Goal: Information Seeking & Learning: Learn about a topic

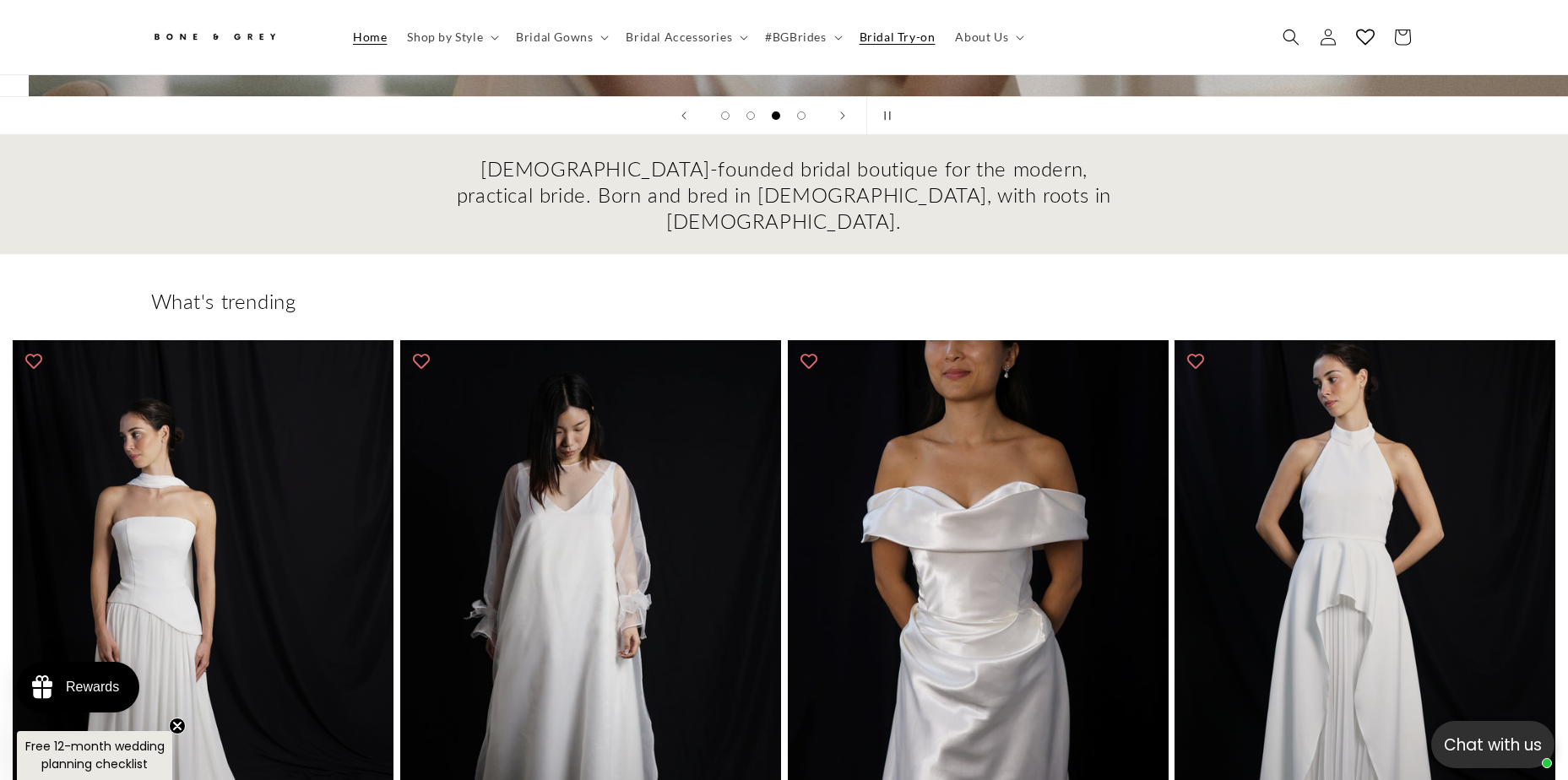
scroll to position [0, 3137]
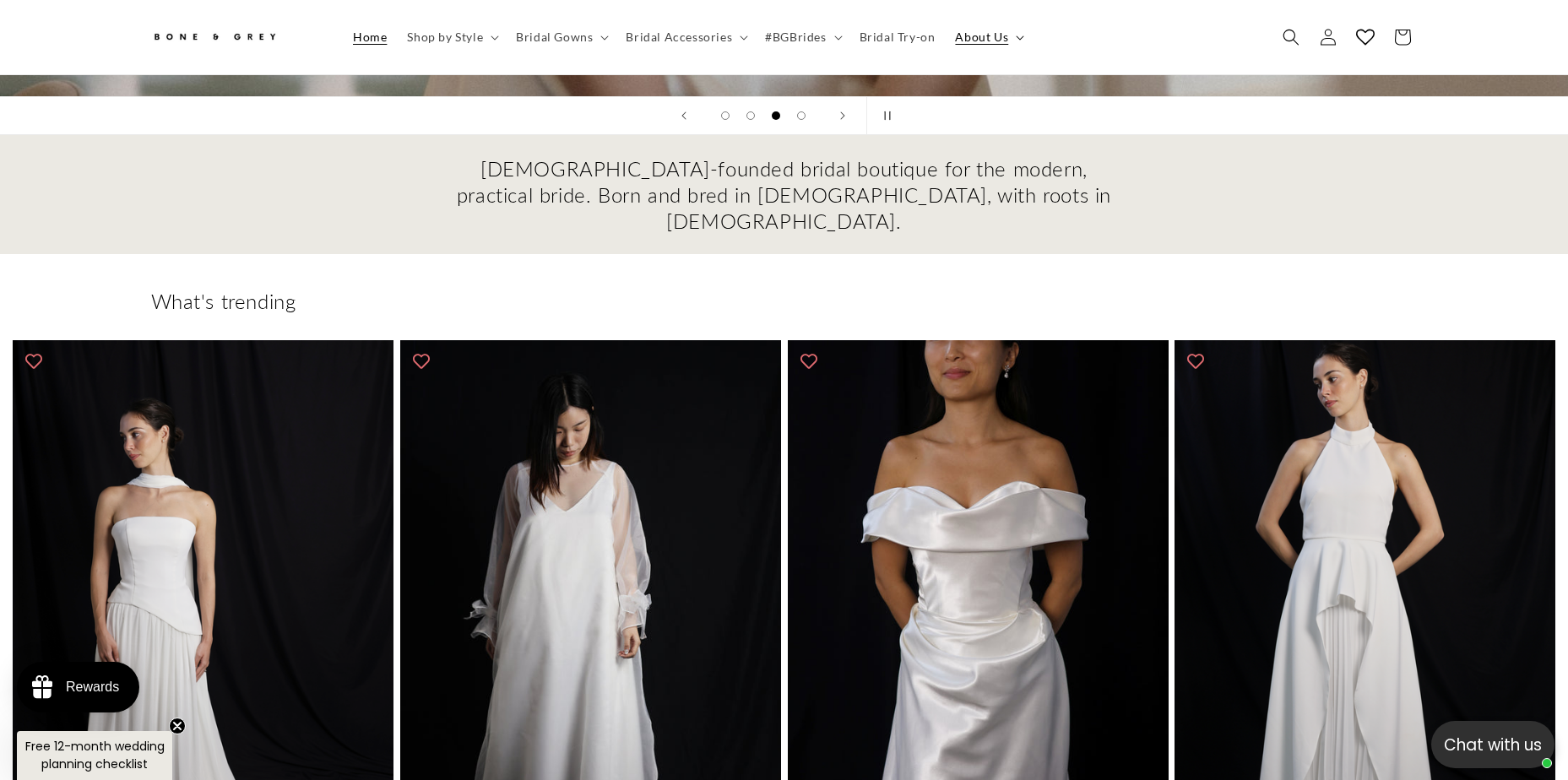
click at [993, 35] on span "About Us" at bounding box center [981, 37] width 53 height 15
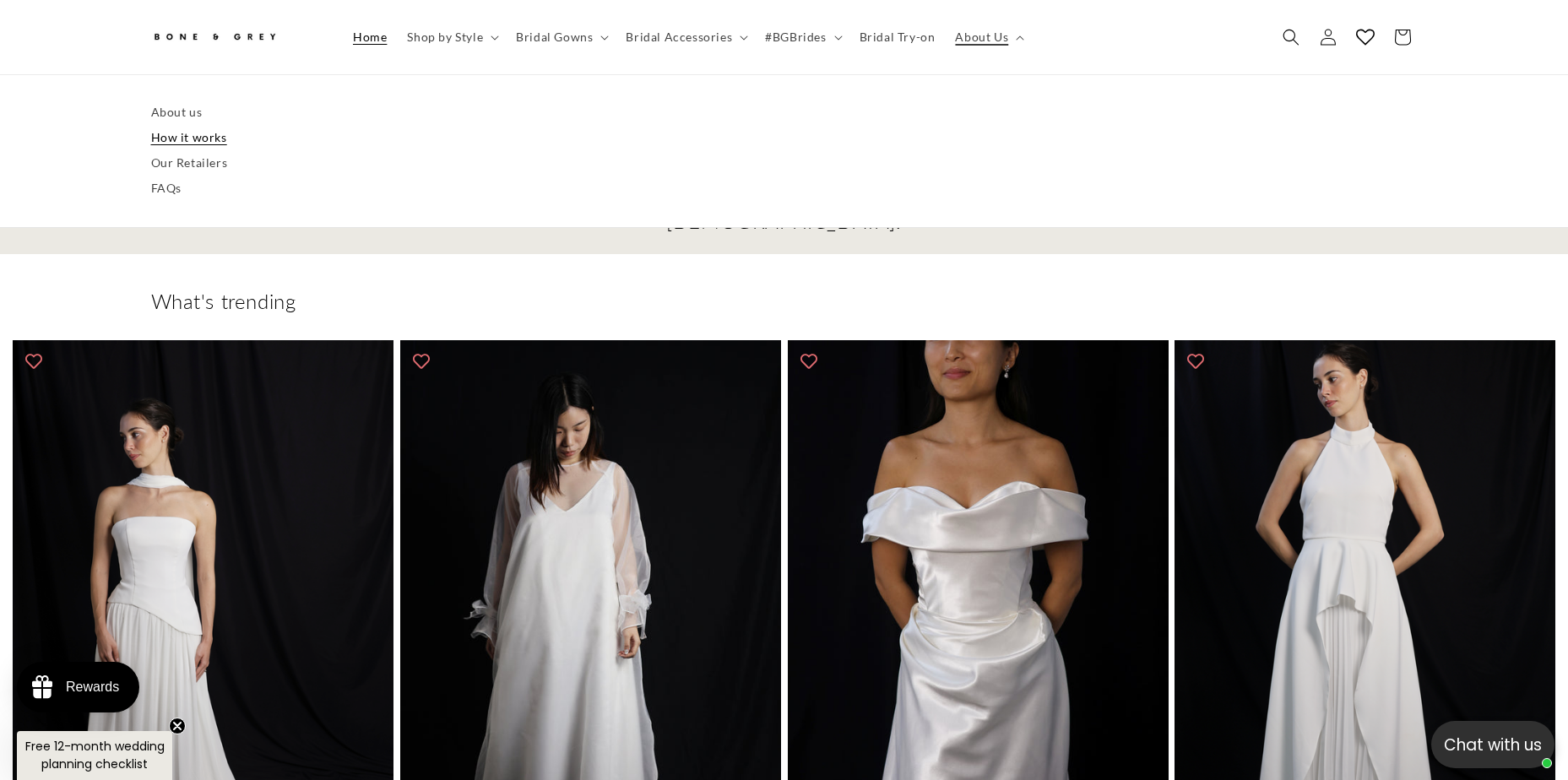
click at [157, 129] on link "How it works" at bounding box center [784, 137] width 1267 height 25
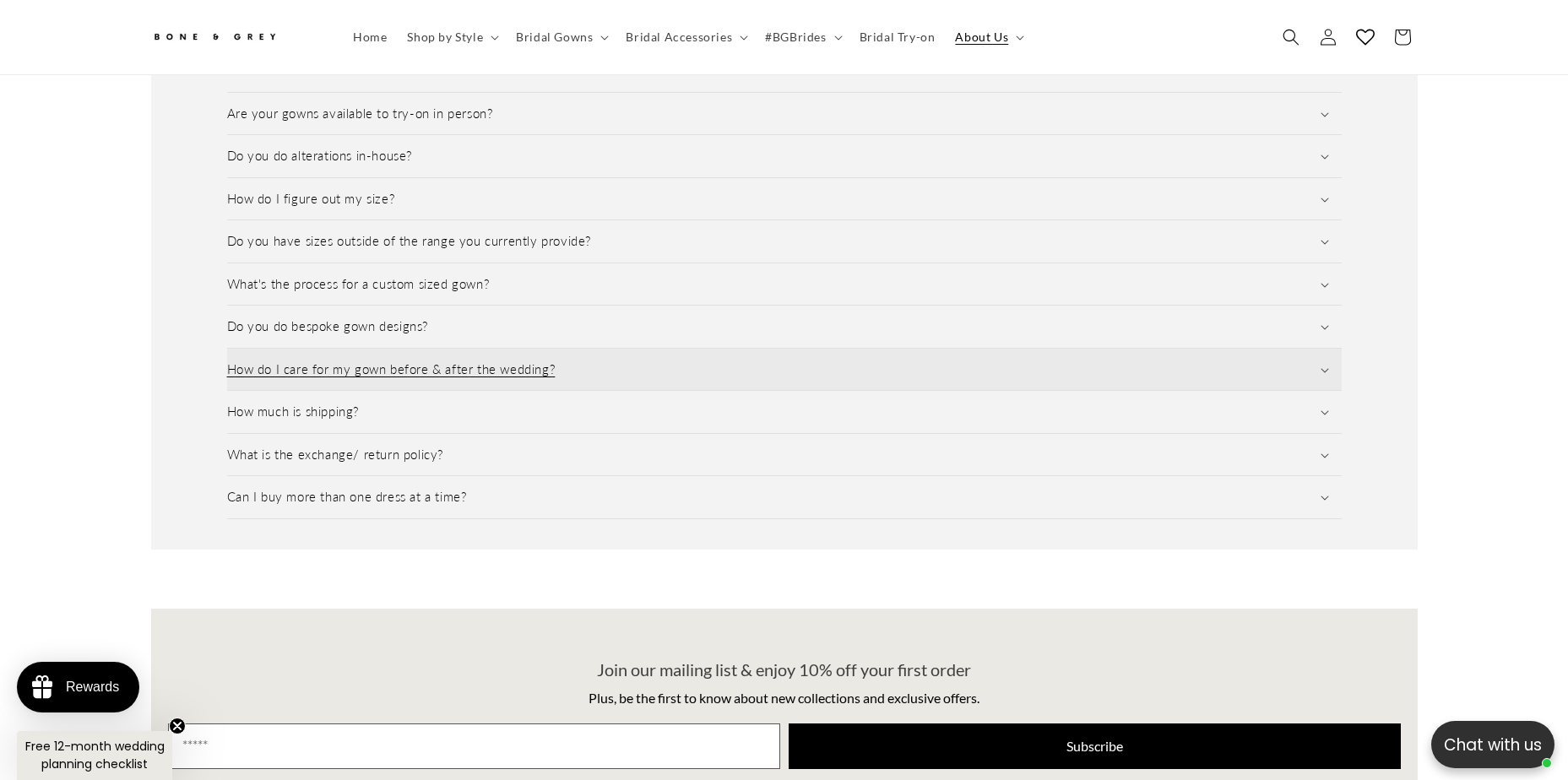
scroll to position [0, 929]
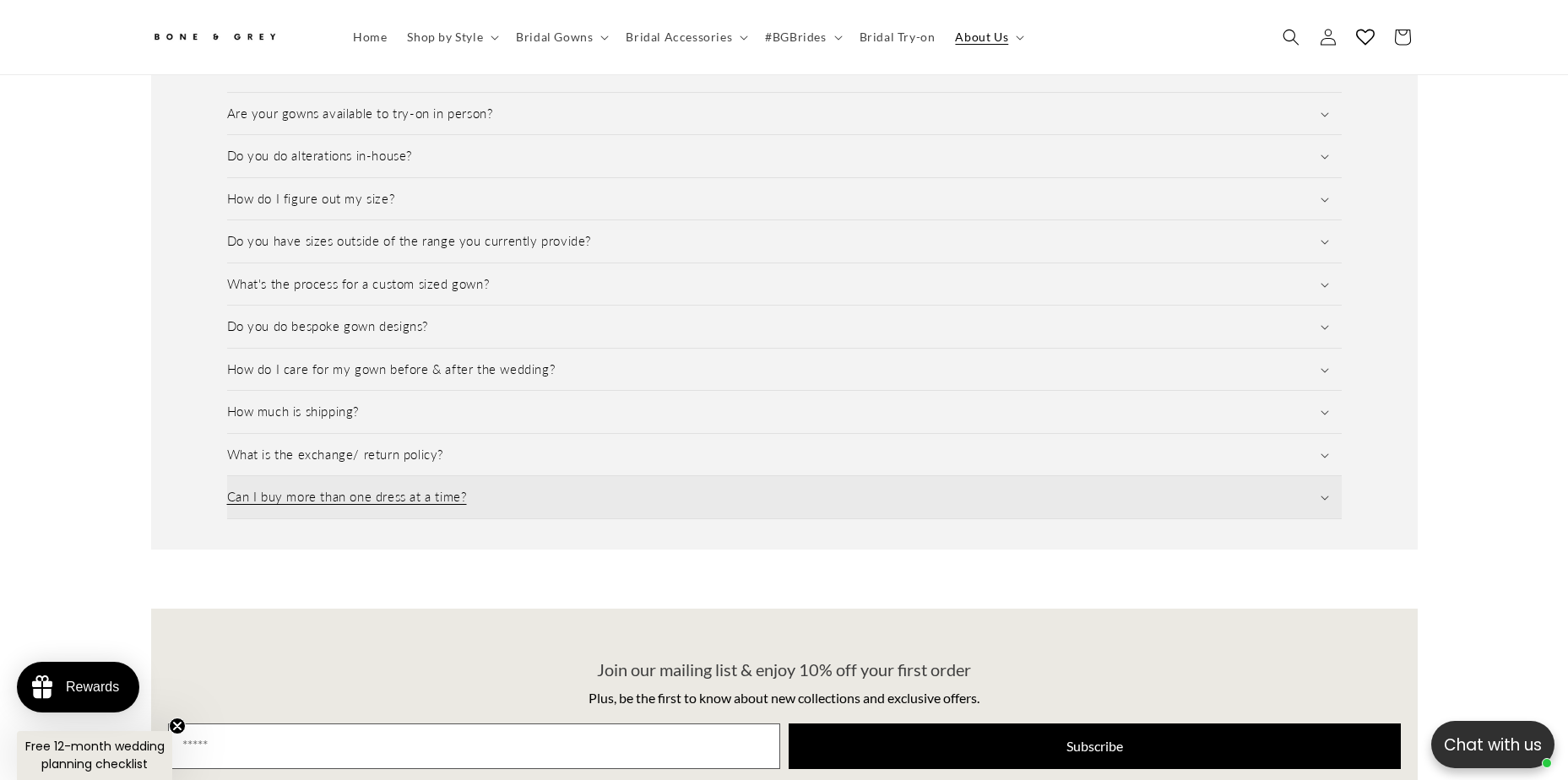
click at [520, 492] on summary "Can I buy more than one dress at a time?" at bounding box center [785, 497] width 1115 height 42
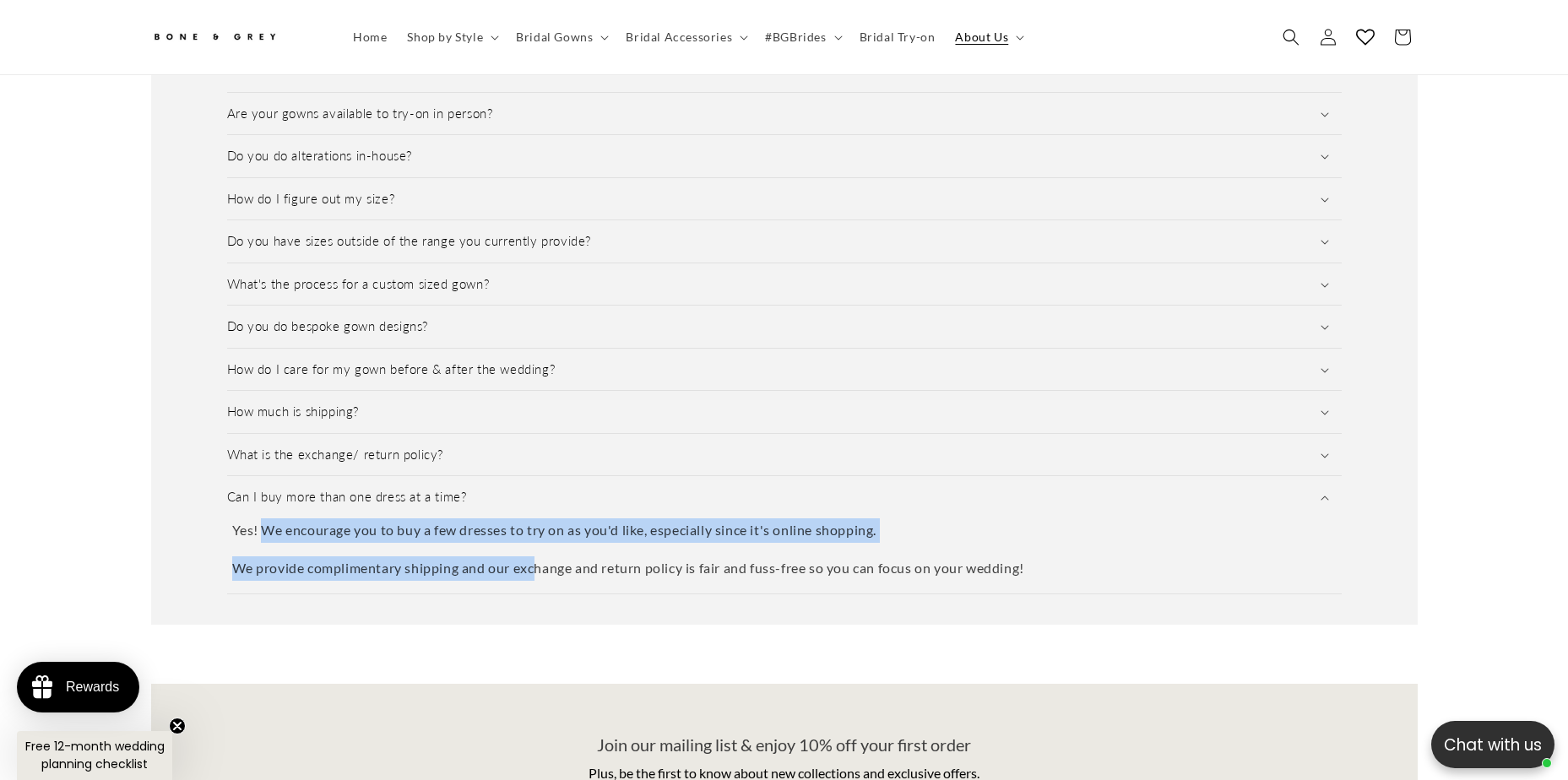
drag, startPoint x: 262, startPoint y: 517, endPoint x: 543, endPoint y: 568, distance: 285.6
click at [543, 568] on div "Can I buy more than one dress at a time? Yes! We encourage you to buy a few dre…" at bounding box center [785, 535] width 1115 height 117
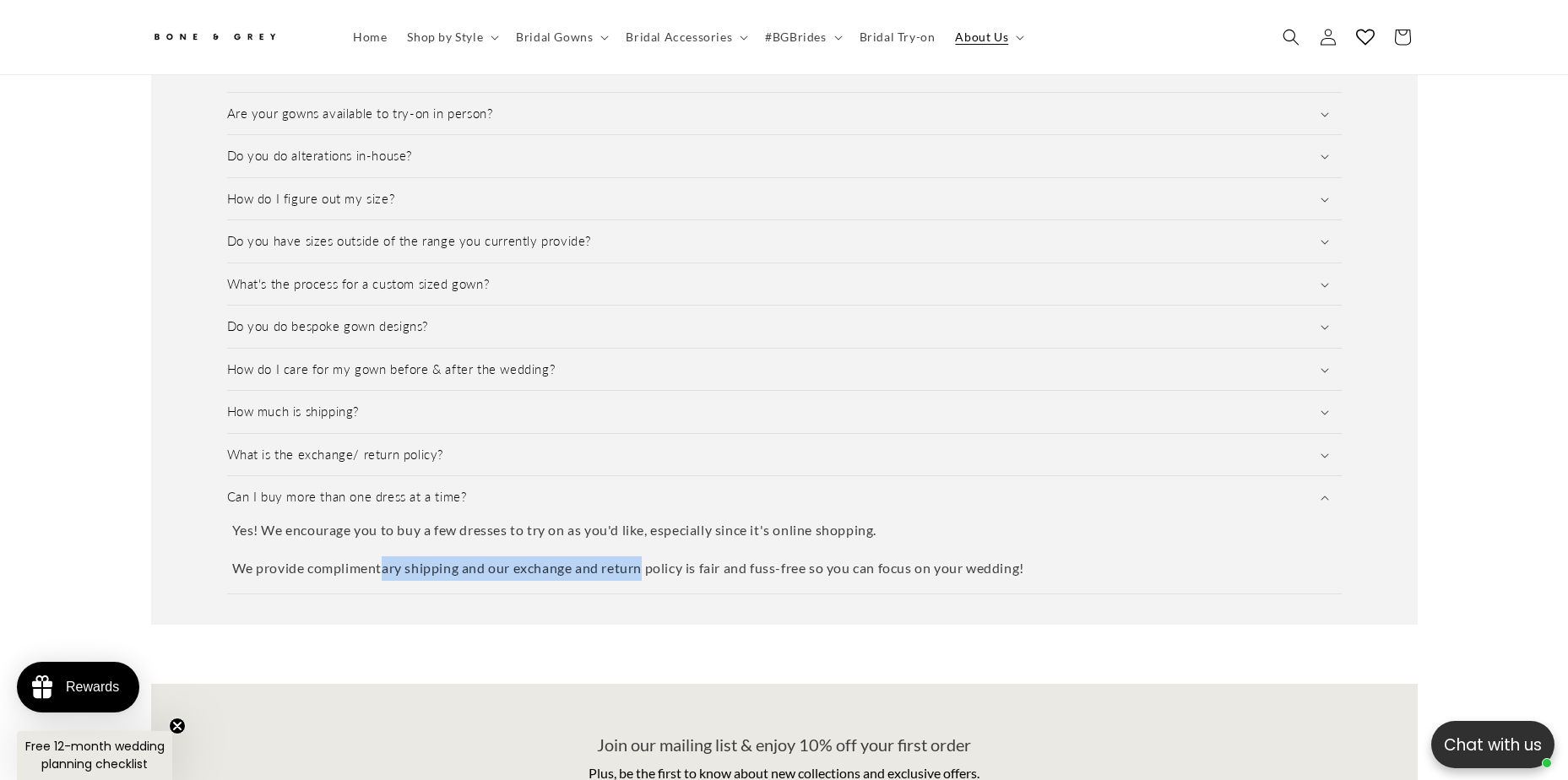
drag, startPoint x: 646, startPoint y: 568, endPoint x: 346, endPoint y: 523, distance: 303.4
click at [346, 523] on div "Can I buy more than one dress at a time? Yes! We encourage you to buy a few dre…" at bounding box center [785, 535] width 1115 height 117
drag, startPoint x: 346, startPoint y: 523, endPoint x: 324, endPoint y: 521, distance: 22.1
click at [339, 521] on p "Yes! We encourage you to buy a few dresses to try on as you'd like, especially …" at bounding box center [784, 531] width 1105 height 25
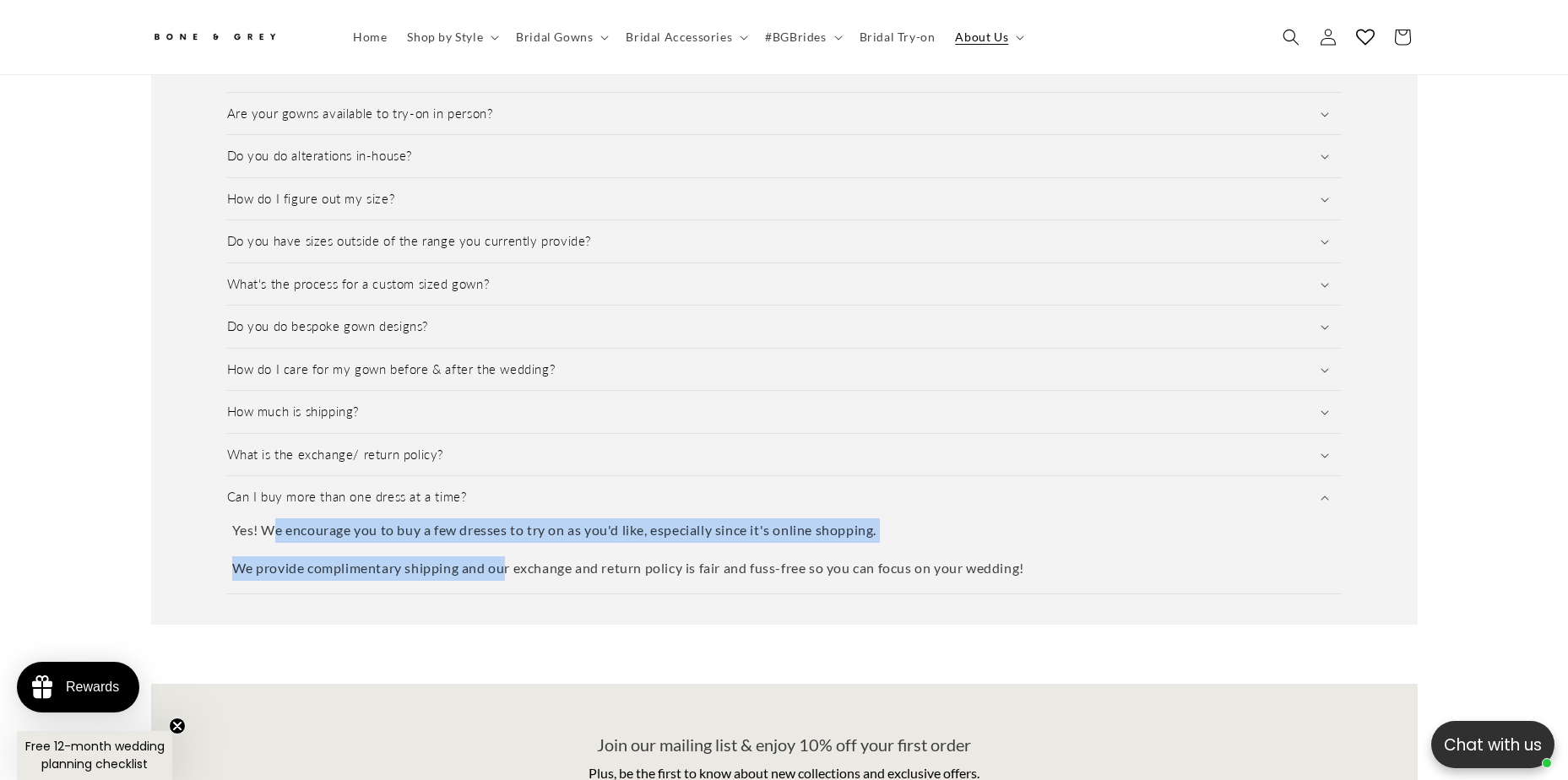
drag, startPoint x: 279, startPoint y: 520, endPoint x: 504, endPoint y: 555, distance: 227.7
click at [504, 555] on div "Yes! We encourage you to buy a few dresses to try on as you'd like, especially …" at bounding box center [785, 550] width 1115 height 62
drag, startPoint x: 504, startPoint y: 555, endPoint x: 495, endPoint y: 561, distance: 10.8
click at [504, 556] on p "We provide complimentary shipping and our exchange and return policy is fair an…" at bounding box center [784, 569] width 1105 height 25
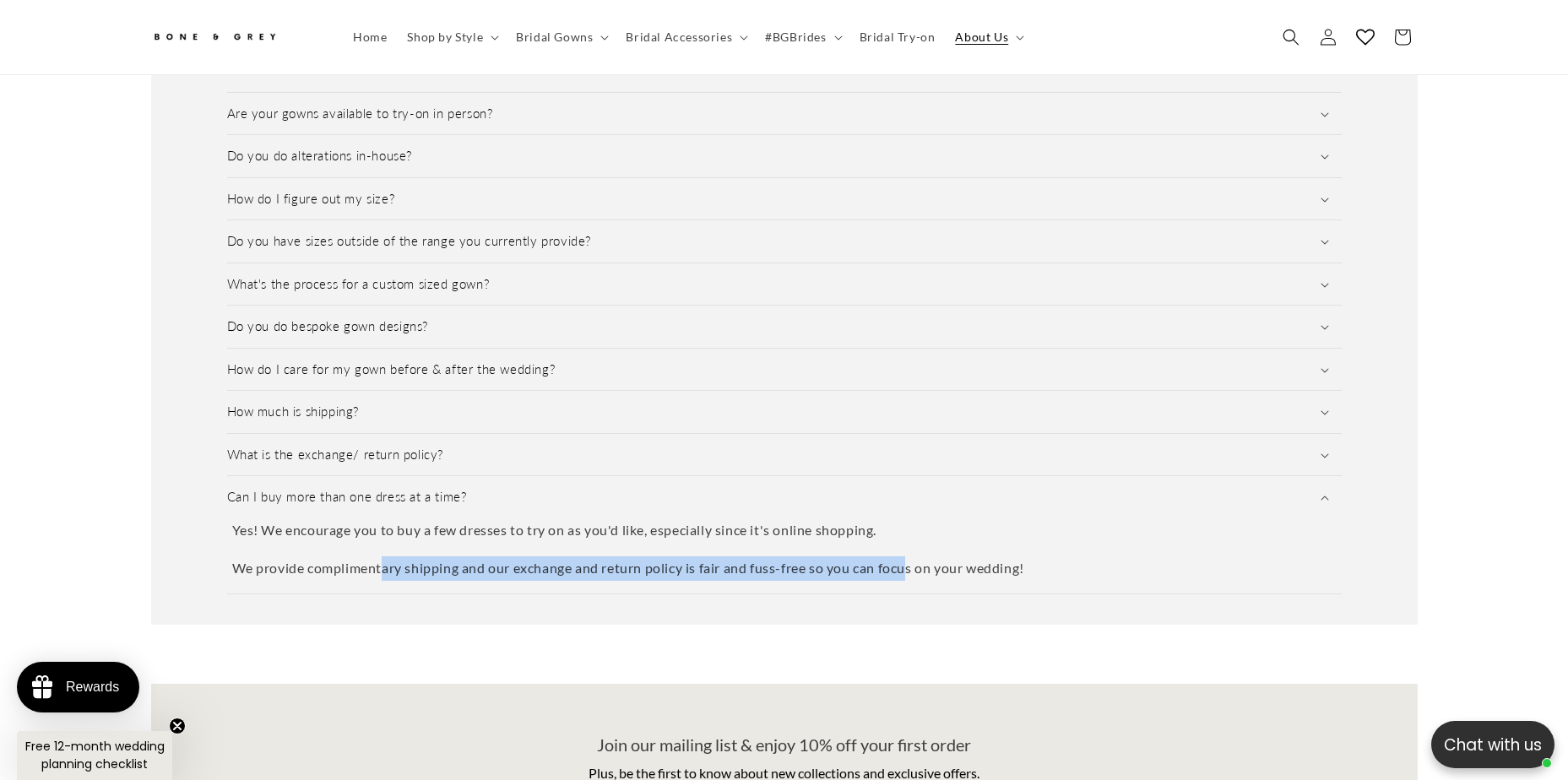
drag, startPoint x: 383, startPoint y: 559, endPoint x: 909, endPoint y: 607, distance: 528.2
click at [909, 607] on div "FAQ Are your gowns available to try-on in person? We offer complimentary delive…" at bounding box center [784, 308] width 1267 height 632
click at [907, 600] on div "FAQ Are your gowns available to try-on in person? We offer complimentary delive…" at bounding box center [784, 308] width 1267 height 632
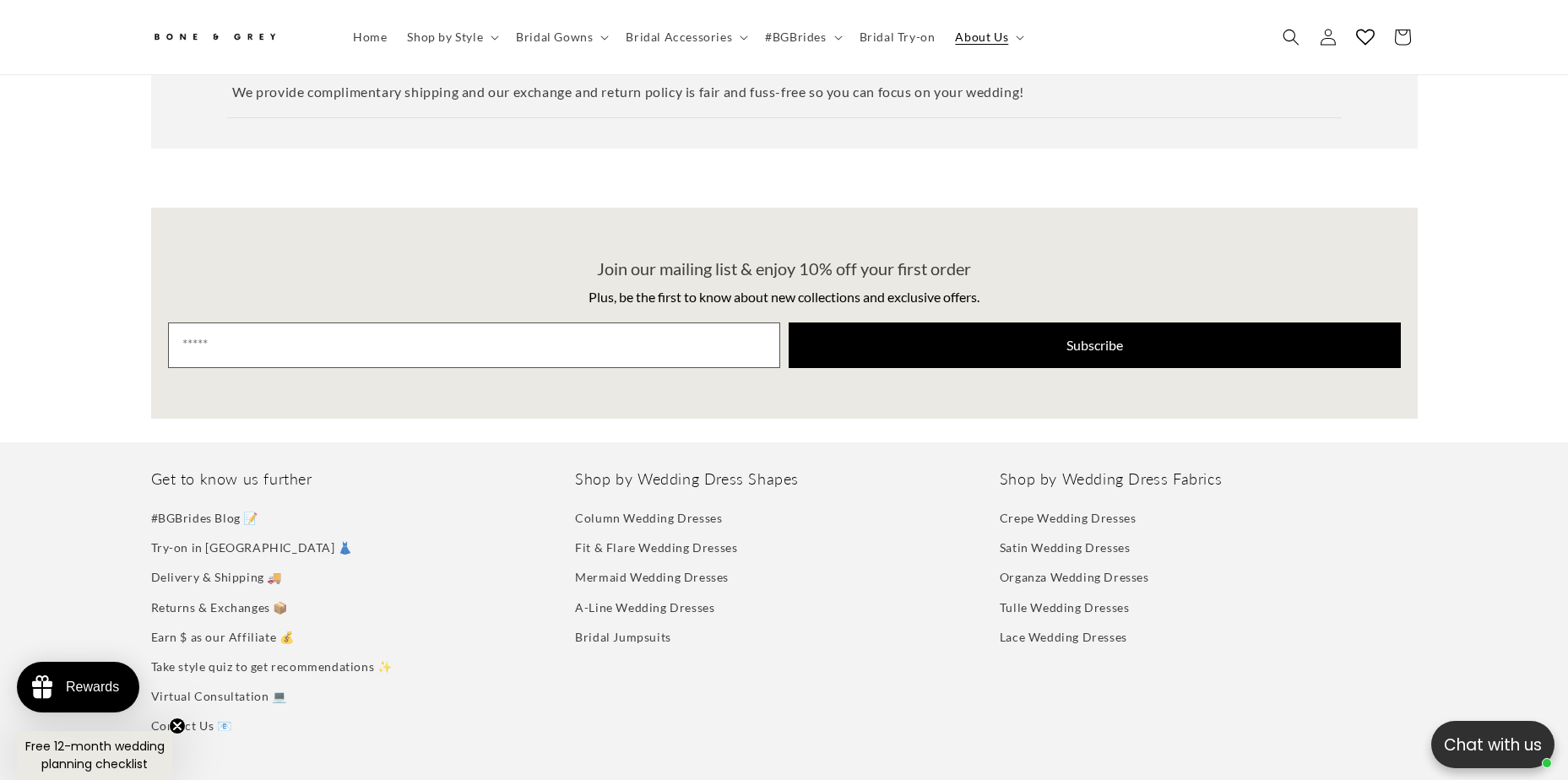
scroll to position [3030, 0]
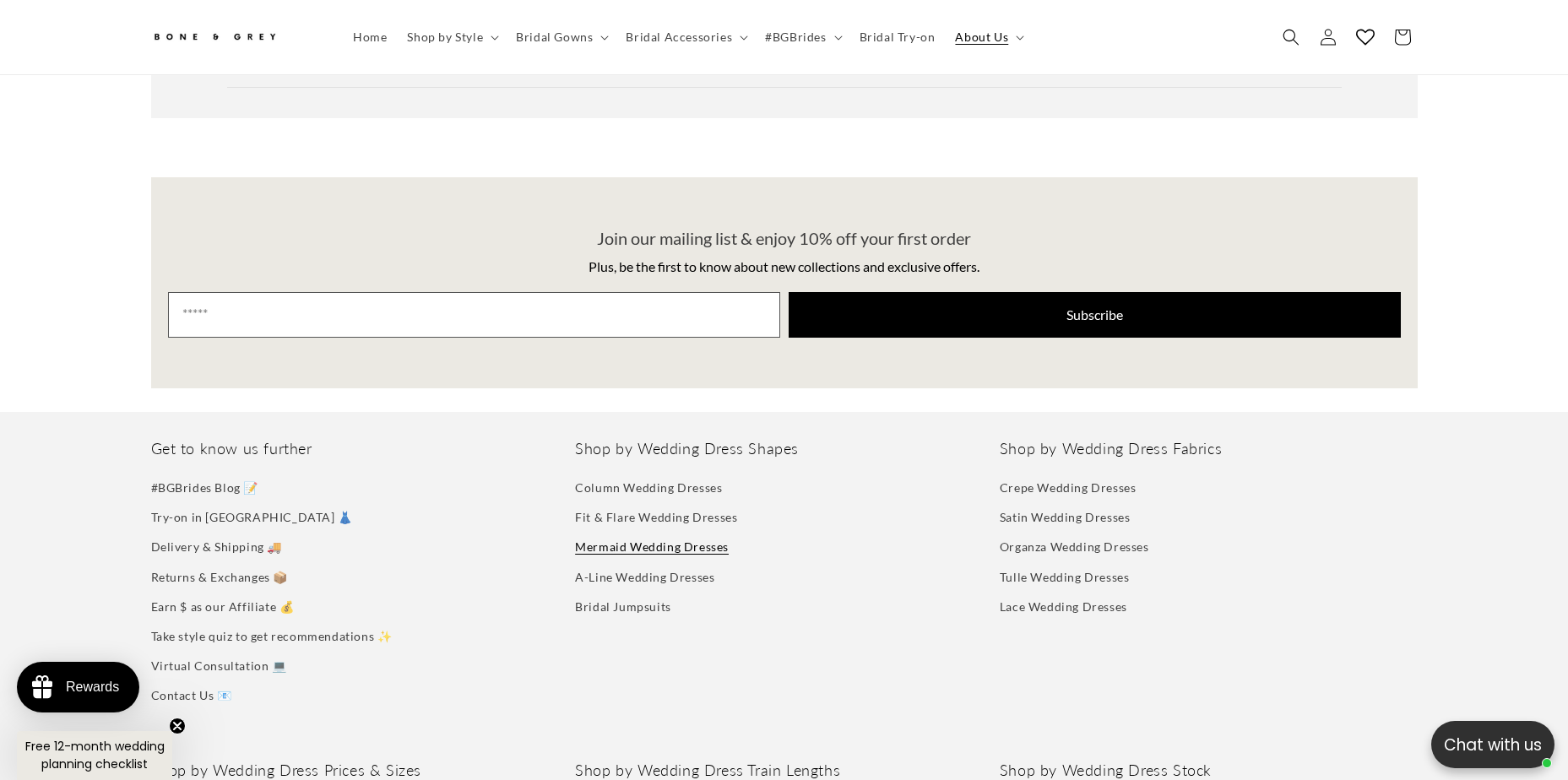
click at [696, 534] on link "Mermaid Wedding Dresses" at bounding box center [652, 546] width 154 height 29
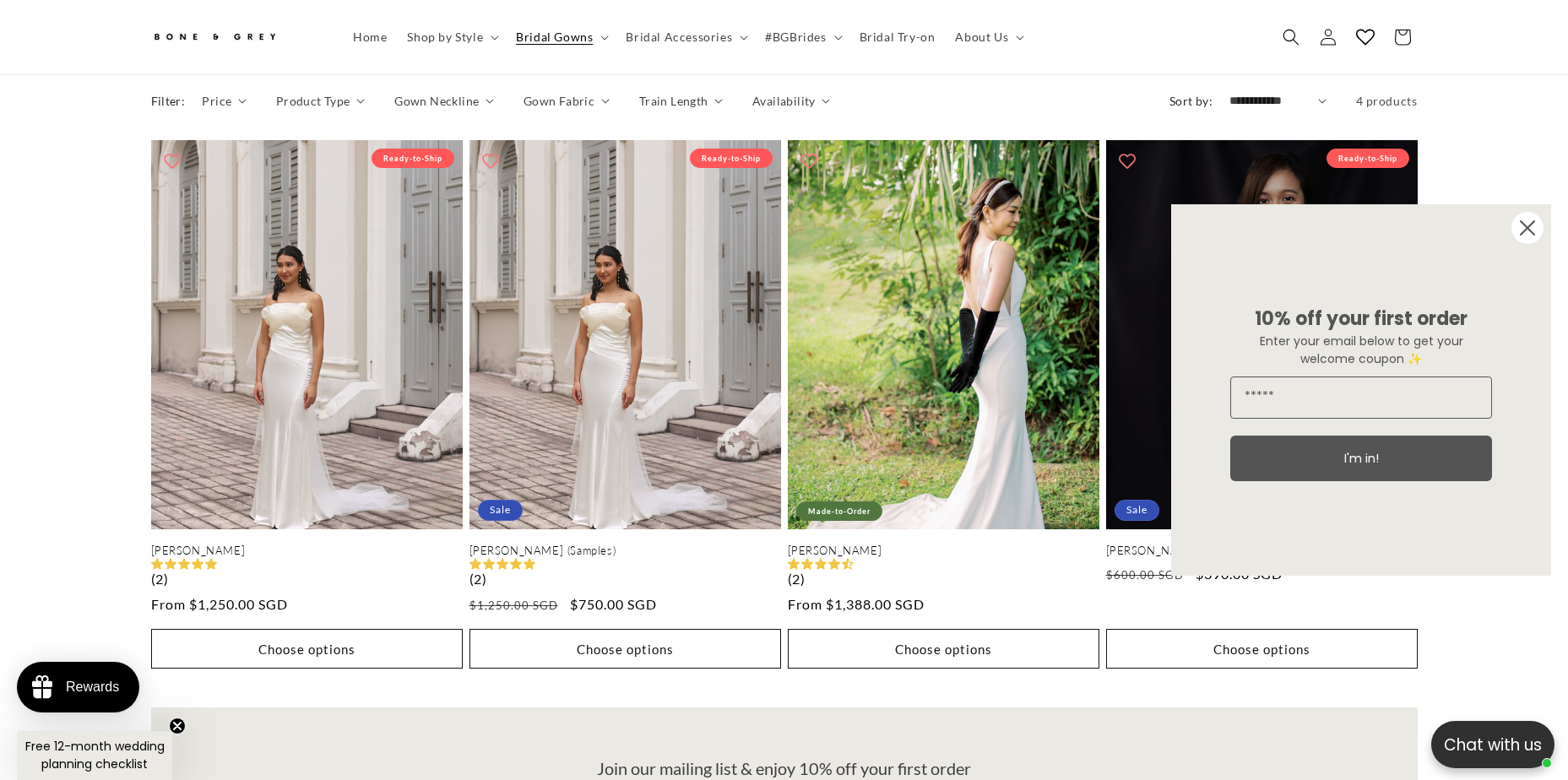
scroll to position [0, 929]
click at [1527, 220] on circle "Close dialog" at bounding box center [1527, 228] width 32 height 32
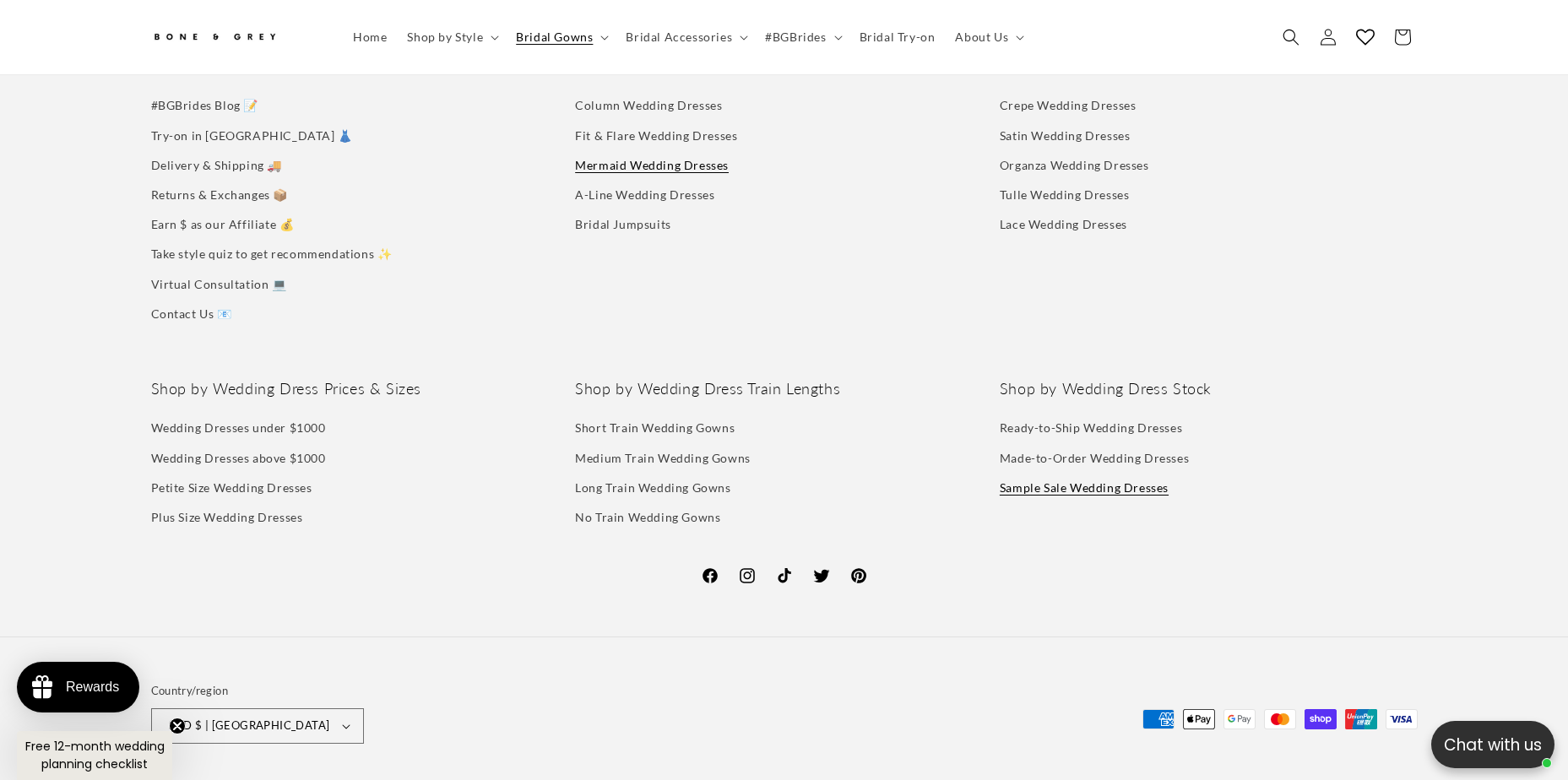
scroll to position [0, 464]
click at [1030, 473] on link "Sample Sale Wedding Dresses" at bounding box center [1084, 487] width 169 height 29
